Goal: Task Accomplishment & Management: Manage account settings

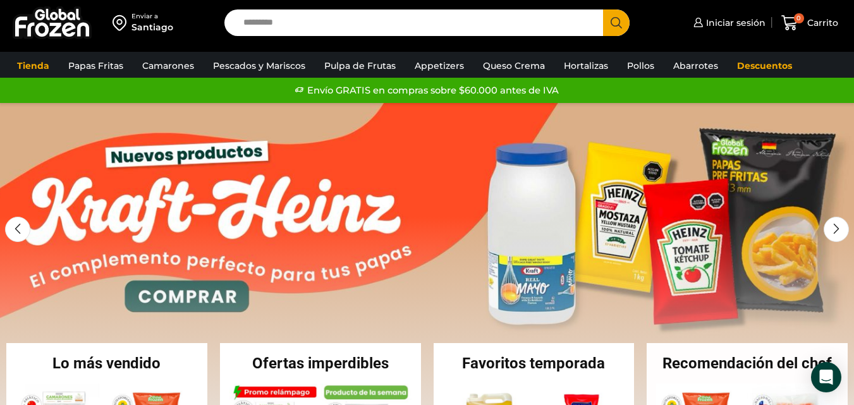
click at [149, 21] on div "Santiago" at bounding box center [152, 27] width 42 height 13
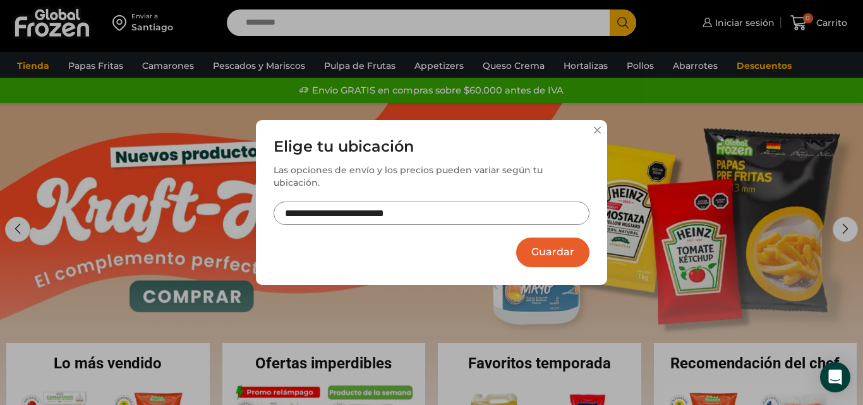
drag, startPoint x: 537, startPoint y: 242, endPoint x: 611, endPoint y: 196, distance: 86.6
click at [539, 238] on button "Guardar" at bounding box center [552, 253] width 73 height 30
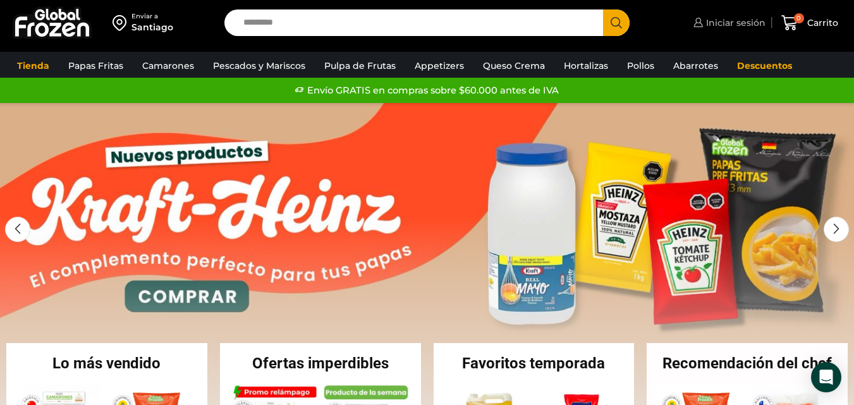
click at [734, 25] on span "Iniciar sesión" at bounding box center [734, 22] width 63 height 13
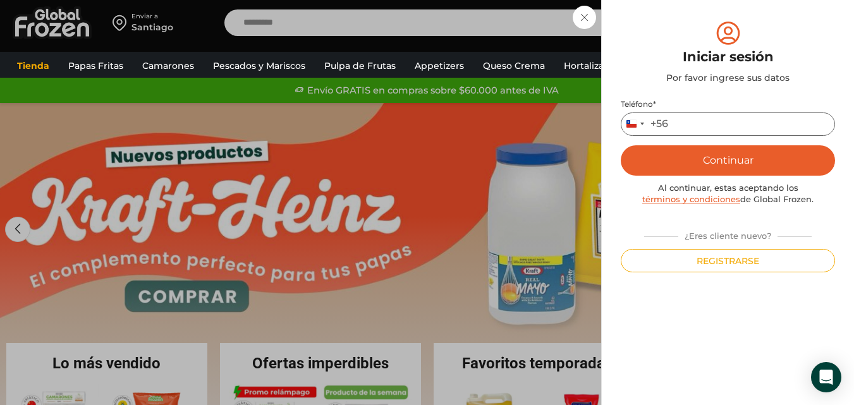
click at [706, 119] on input "Teléfono *" at bounding box center [728, 124] width 214 height 23
type input "*********"
click at [723, 162] on button "Continuar" at bounding box center [728, 160] width 214 height 30
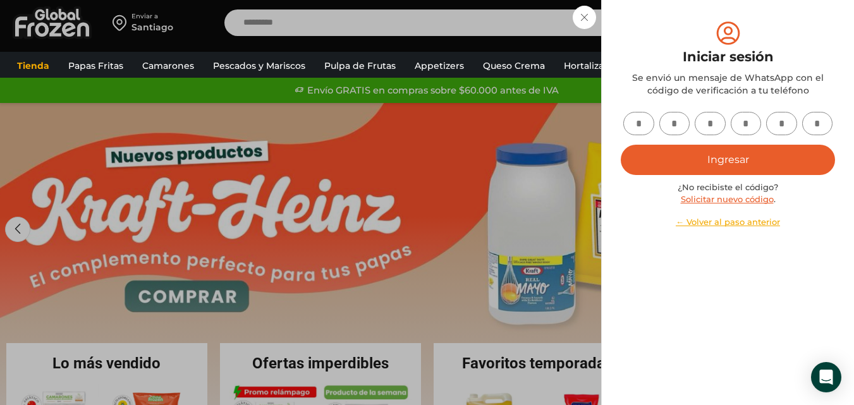
click at [642, 126] on input "text" at bounding box center [638, 123] width 31 height 23
type input "*"
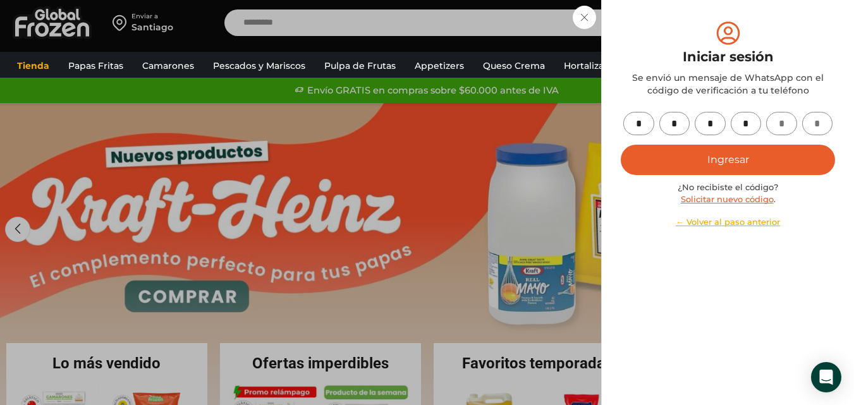
type input "*"
click at [691, 152] on button "Ingresar" at bounding box center [728, 160] width 214 height 30
click at [729, 150] on button "Ingresar" at bounding box center [728, 160] width 214 height 30
click at [726, 154] on icon "submit" at bounding box center [728, 159] width 19 height 19
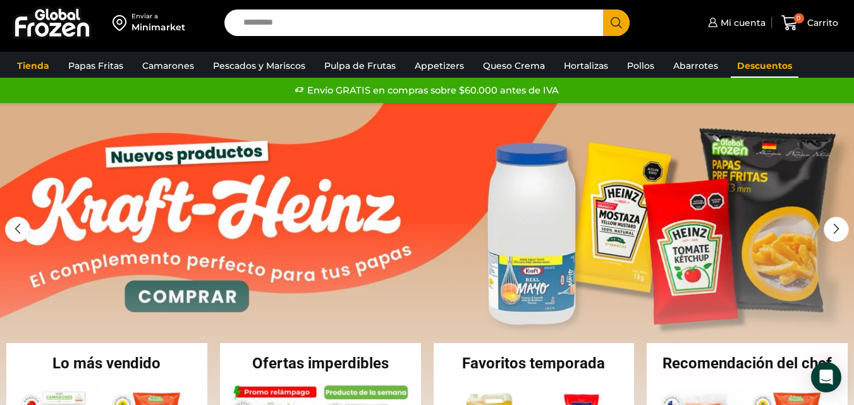
click at [750, 63] on link "Descuentos" at bounding box center [765, 66] width 68 height 24
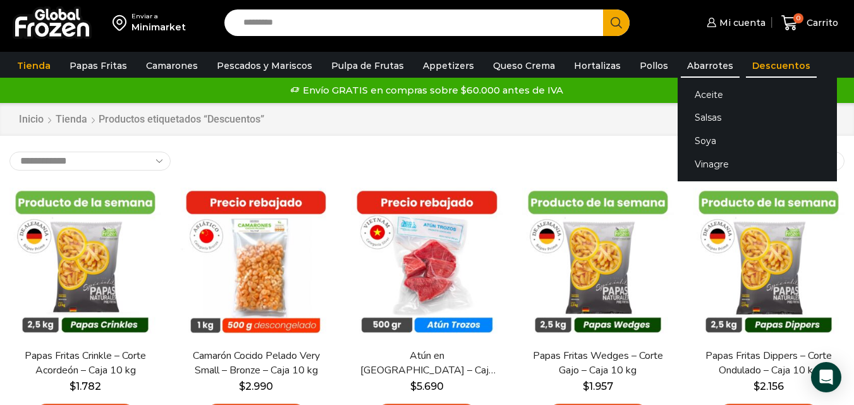
click at [705, 68] on link "Abarrotes" at bounding box center [710, 66] width 59 height 24
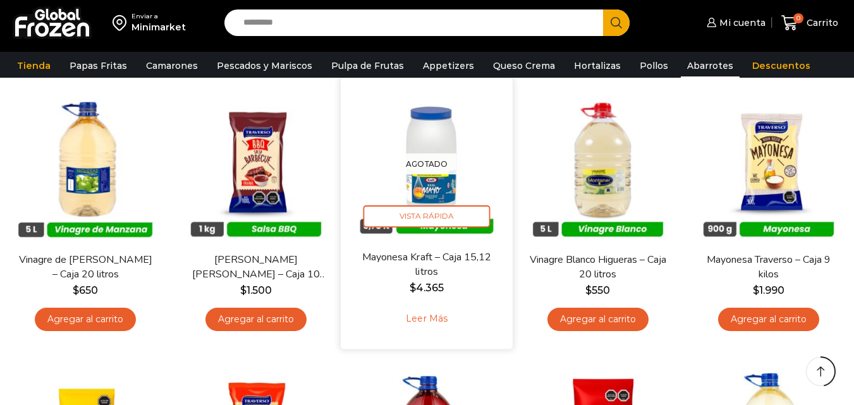
scroll to position [442, 0]
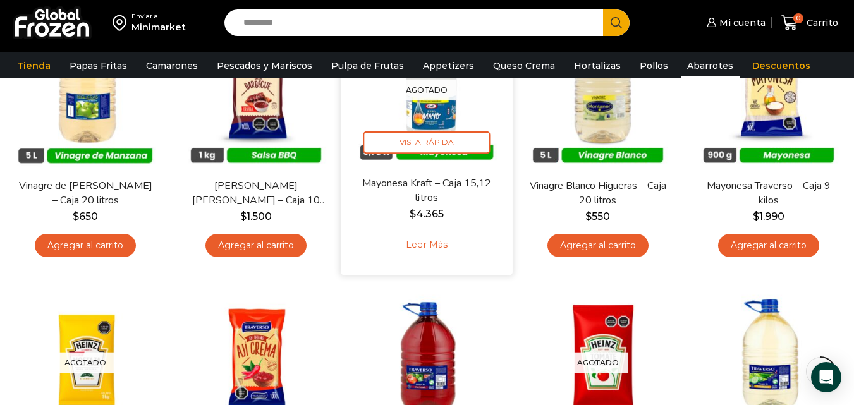
drag, startPoint x: 434, startPoint y: 101, endPoint x: 432, endPoint y: 109, distance: 7.8
click at [433, 103] on img at bounding box center [427, 89] width 153 height 153
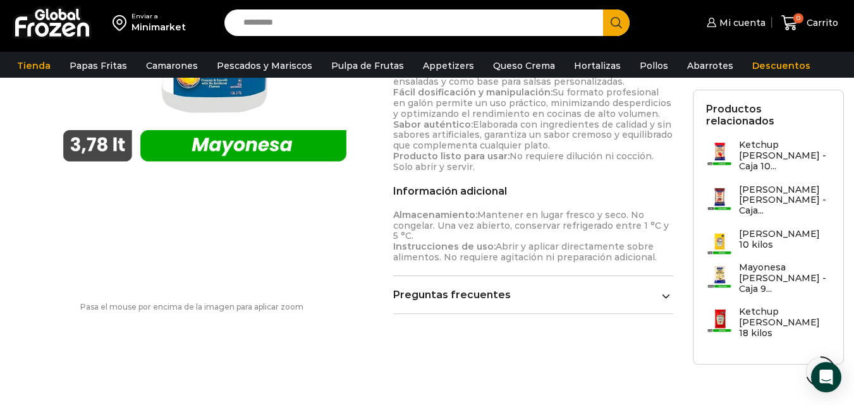
scroll to position [632, 0]
click at [472, 296] on link "Preguntas frecuentes" at bounding box center [533, 292] width 280 height 12
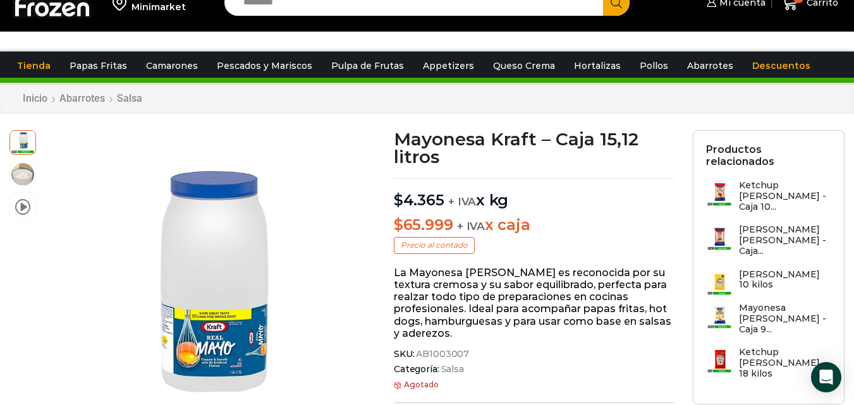
scroll to position [0, 0]
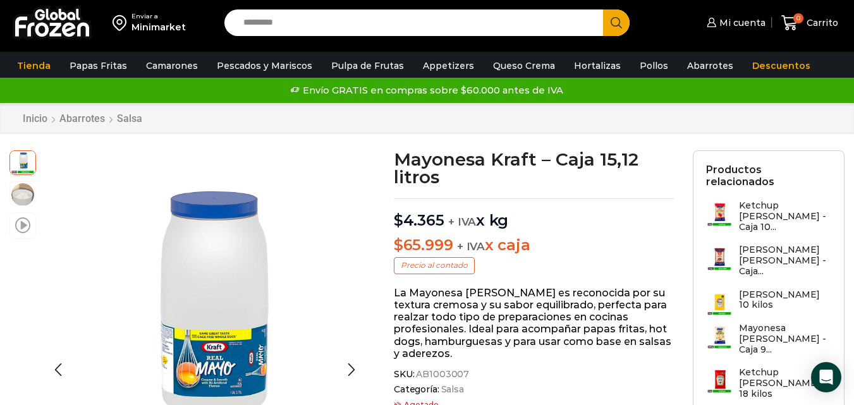
click at [23, 223] on span at bounding box center [22, 224] width 15 height 17
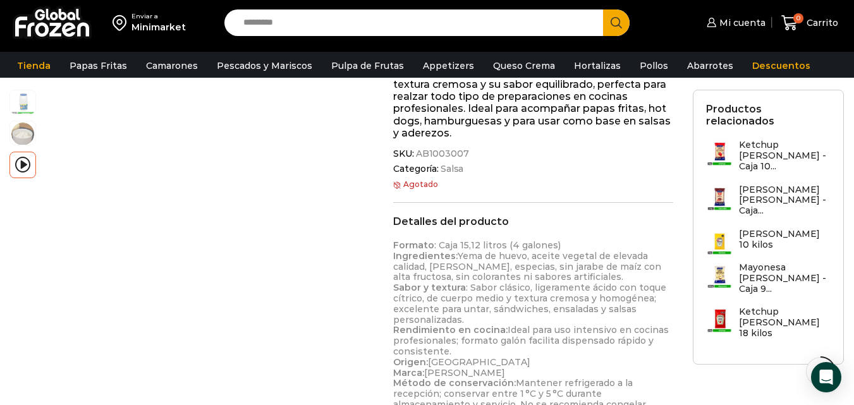
scroll to position [229, 0]
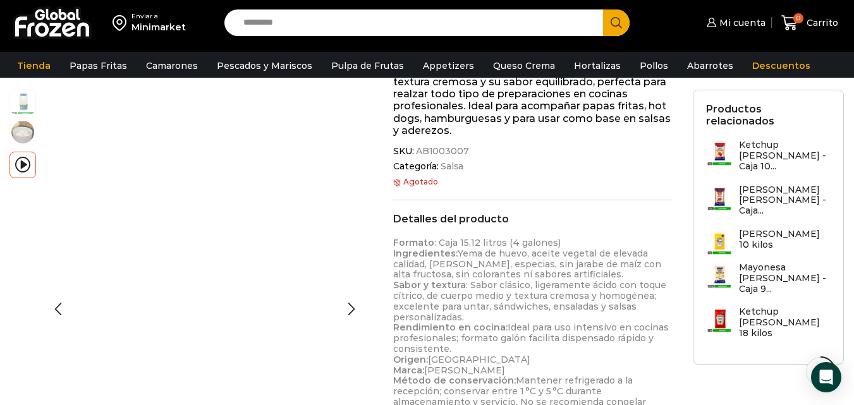
click at [18, 130] on img at bounding box center [22, 131] width 25 height 25
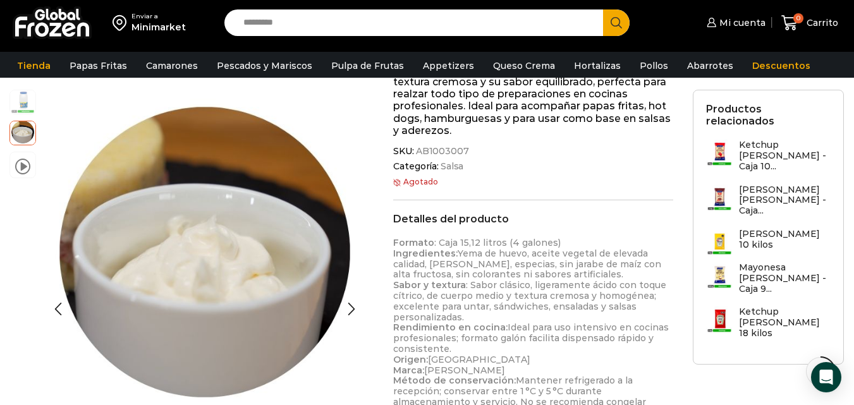
click at [22, 108] on img at bounding box center [22, 100] width 25 height 25
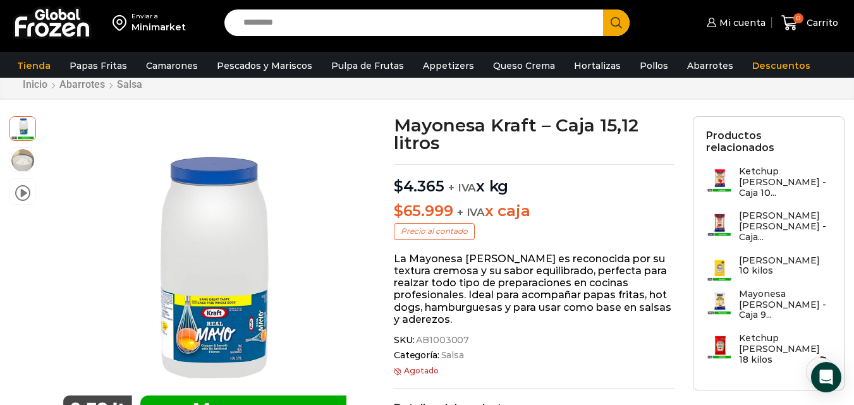
scroll to position [0, 0]
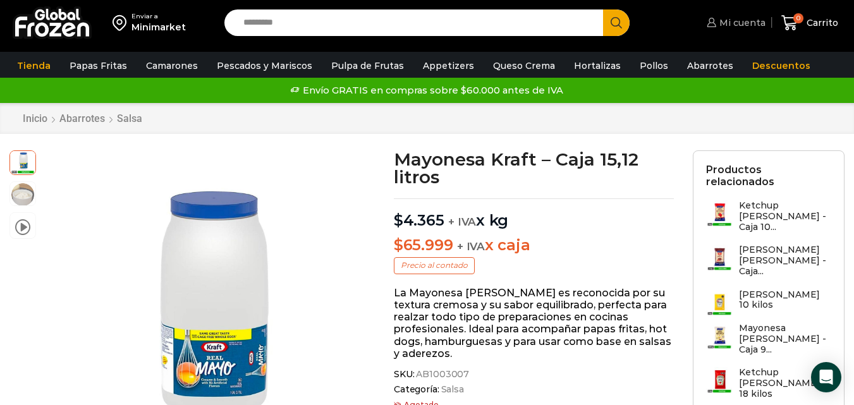
click at [749, 23] on span "Mi cuenta" at bounding box center [740, 22] width 49 height 13
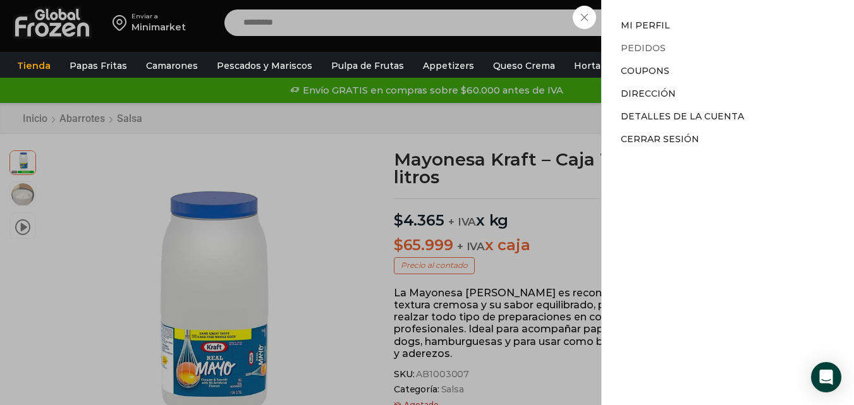
click at [654, 44] on link "Pedidos" at bounding box center [643, 47] width 45 height 11
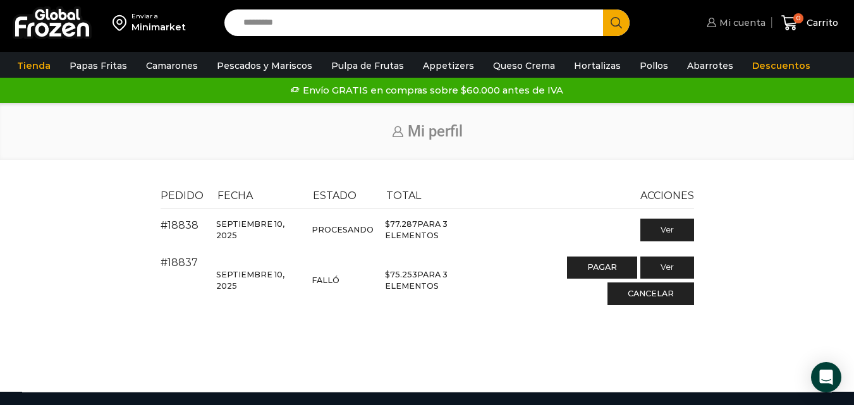
click at [732, 23] on span "Mi cuenta" at bounding box center [740, 22] width 49 height 13
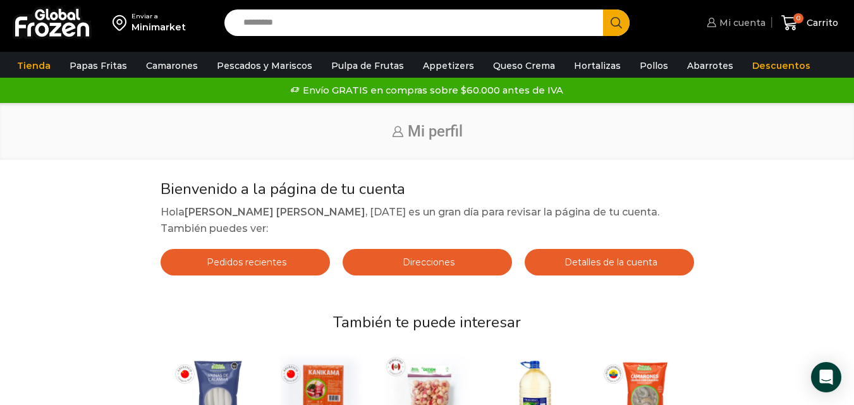
click at [741, 22] on span "Mi cuenta" at bounding box center [740, 22] width 49 height 13
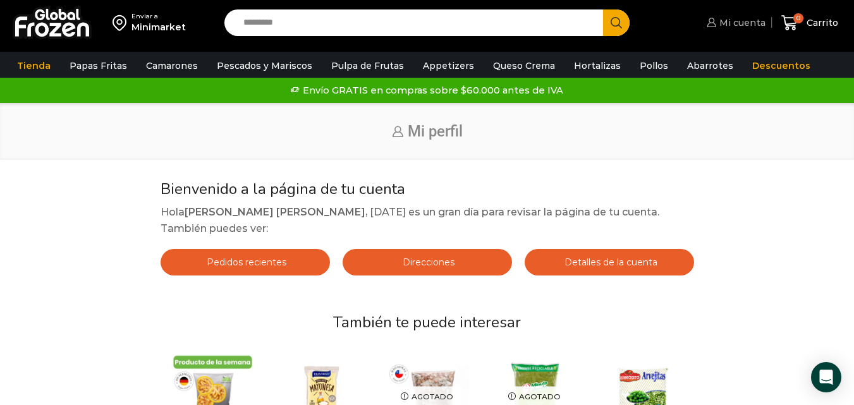
click at [741, 22] on span "Mi cuenta" at bounding box center [740, 22] width 49 height 13
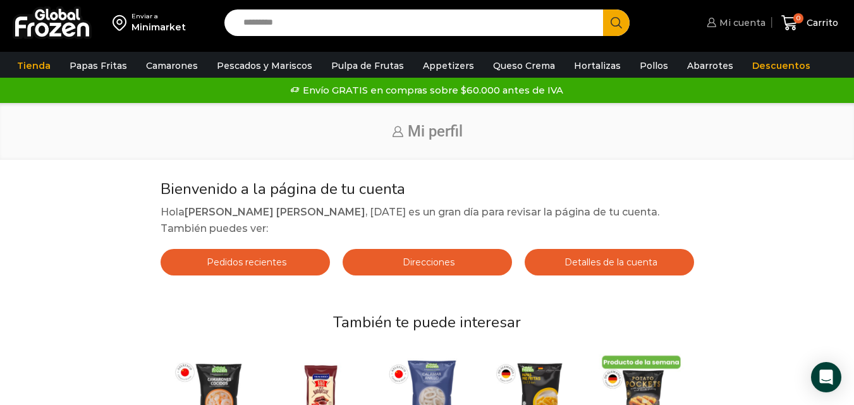
click at [741, 21] on span "Mi cuenta" at bounding box center [740, 22] width 49 height 13
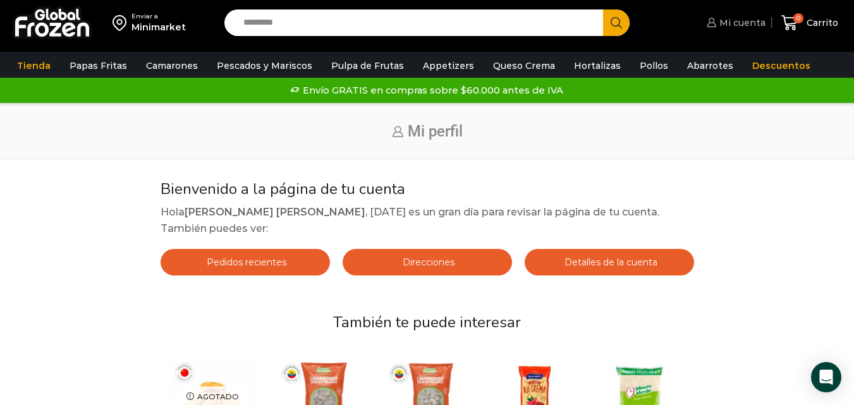
click at [749, 27] on span "Mi cuenta" at bounding box center [740, 22] width 49 height 13
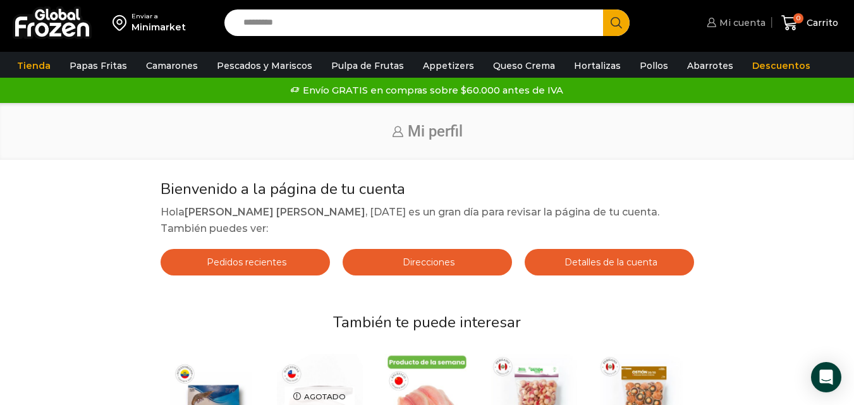
click at [719, 23] on span "Mi cuenta" at bounding box center [740, 22] width 49 height 13
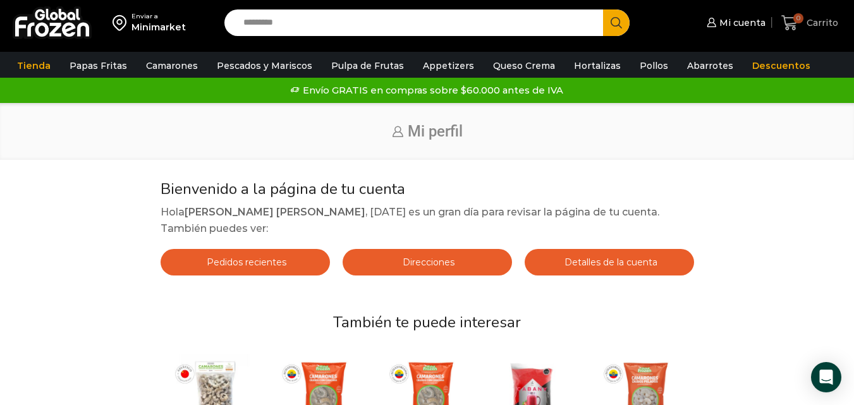
click at [824, 25] on span "Carrito" at bounding box center [820, 22] width 35 height 13
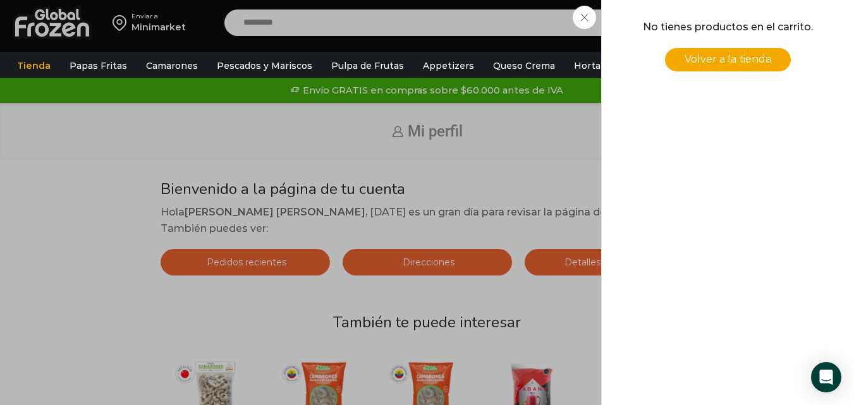
click at [693, 54] on span "Volver a la tienda" at bounding box center [728, 59] width 87 height 12
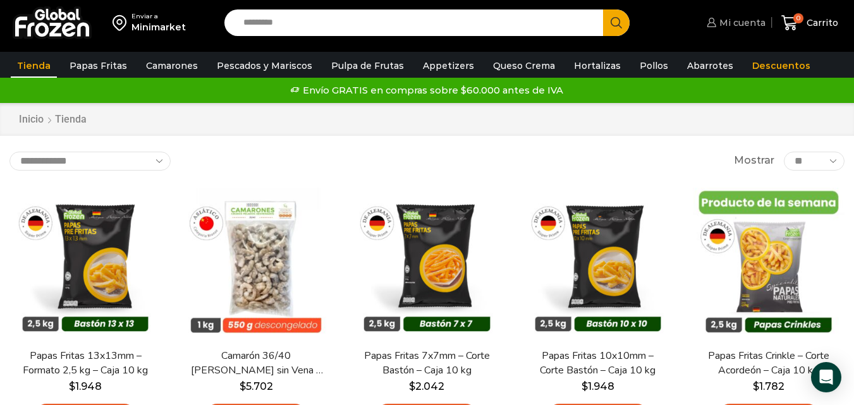
click at [750, 24] on span "Mi cuenta" at bounding box center [740, 22] width 49 height 13
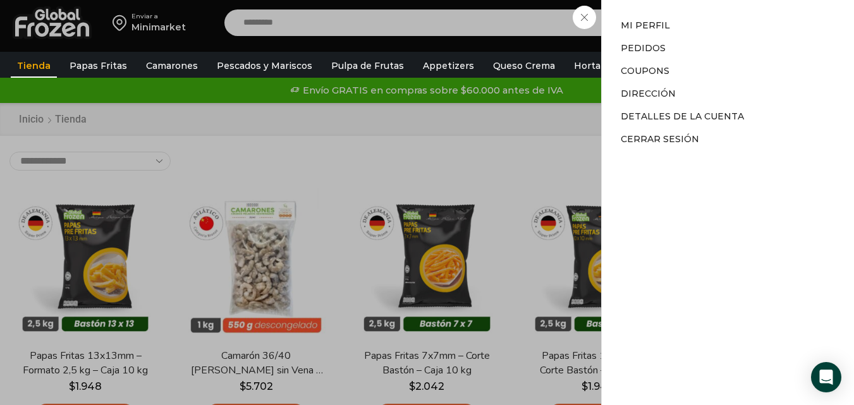
click at [704, 35] on div "Mi cuenta Mi cuenta Mi perfil Pedidos Descargas Coupons Dirección Detalles de l…" at bounding box center [735, 22] width 62 height 25
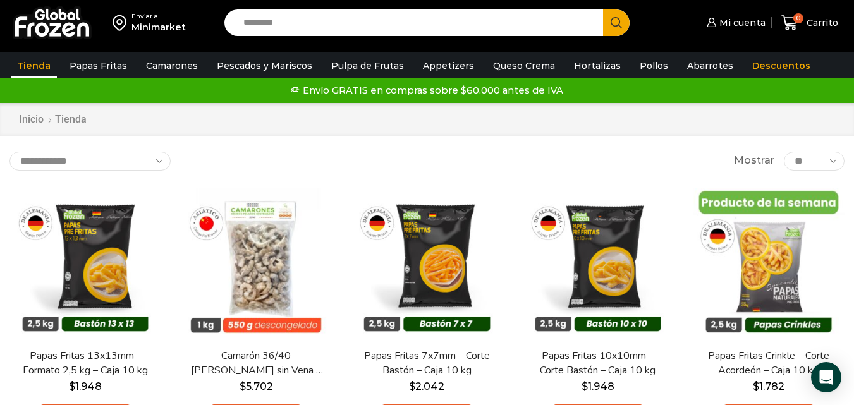
click at [165, 29] on div "Minimarket" at bounding box center [158, 27] width 54 height 13
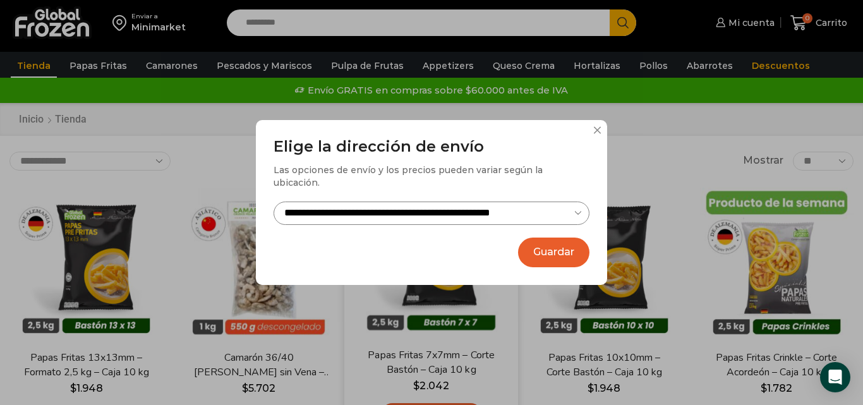
drag, startPoint x: 551, startPoint y: 247, endPoint x: 350, endPoint y: 181, distance: 211.1
click at [532, 247] on button "Guardar" at bounding box center [553, 253] width 71 height 30
